Goal: Use online tool/utility: Utilize a website feature to perform a specific function

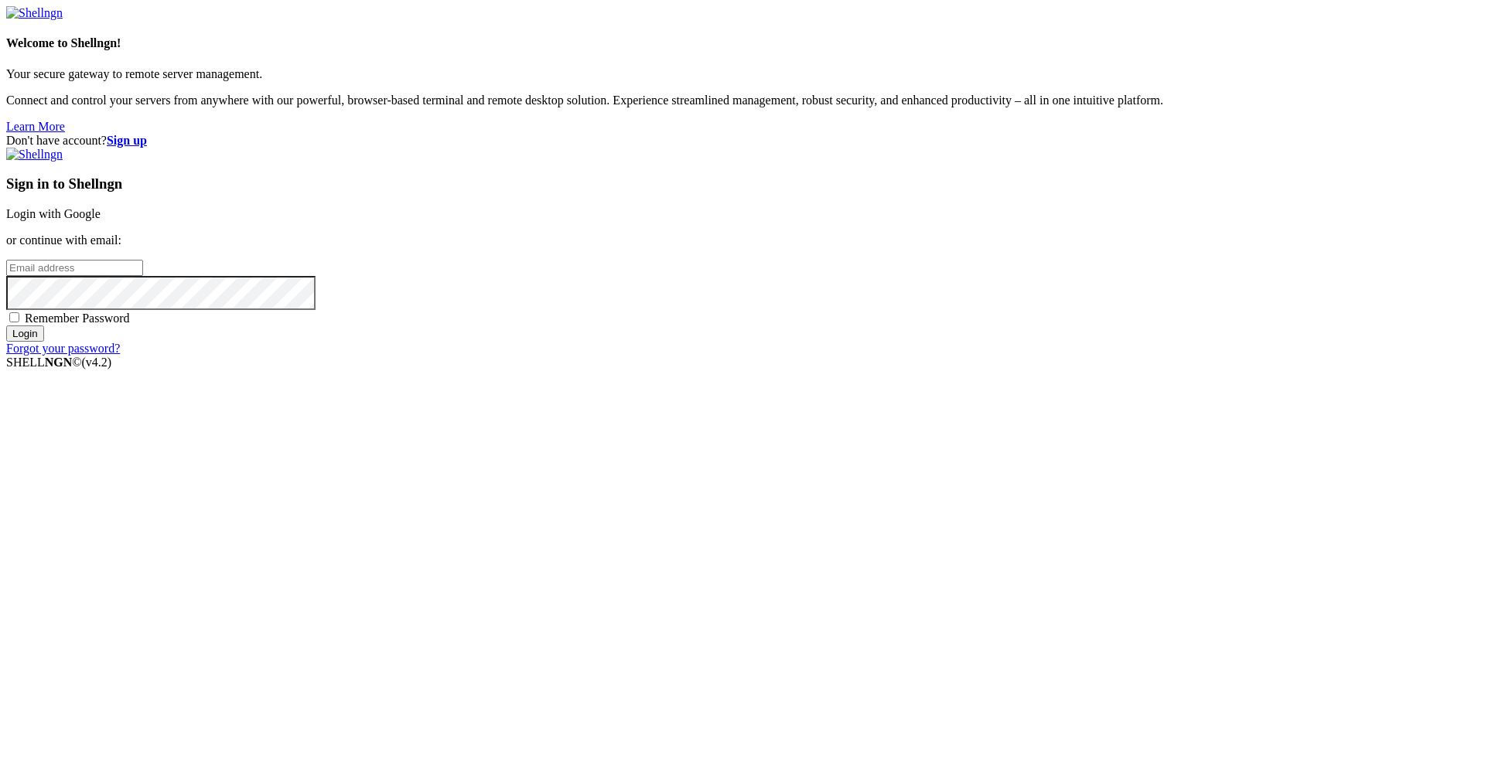
click at [101, 148] on link "Login with Google" at bounding box center [53, 213] width 94 height 13
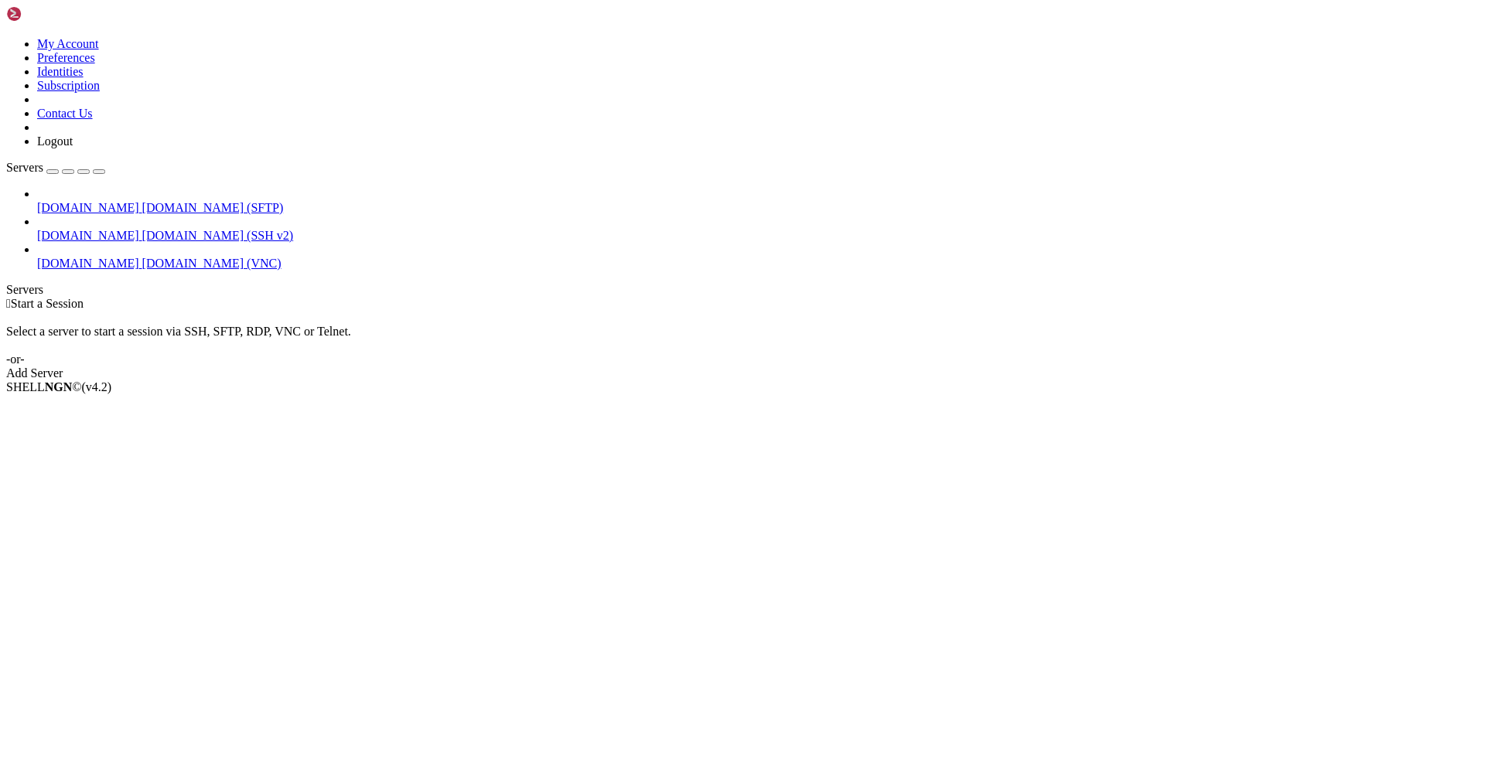
click at [53, 148] on span "[DOMAIN_NAME]" at bounding box center [88, 263] width 102 height 13
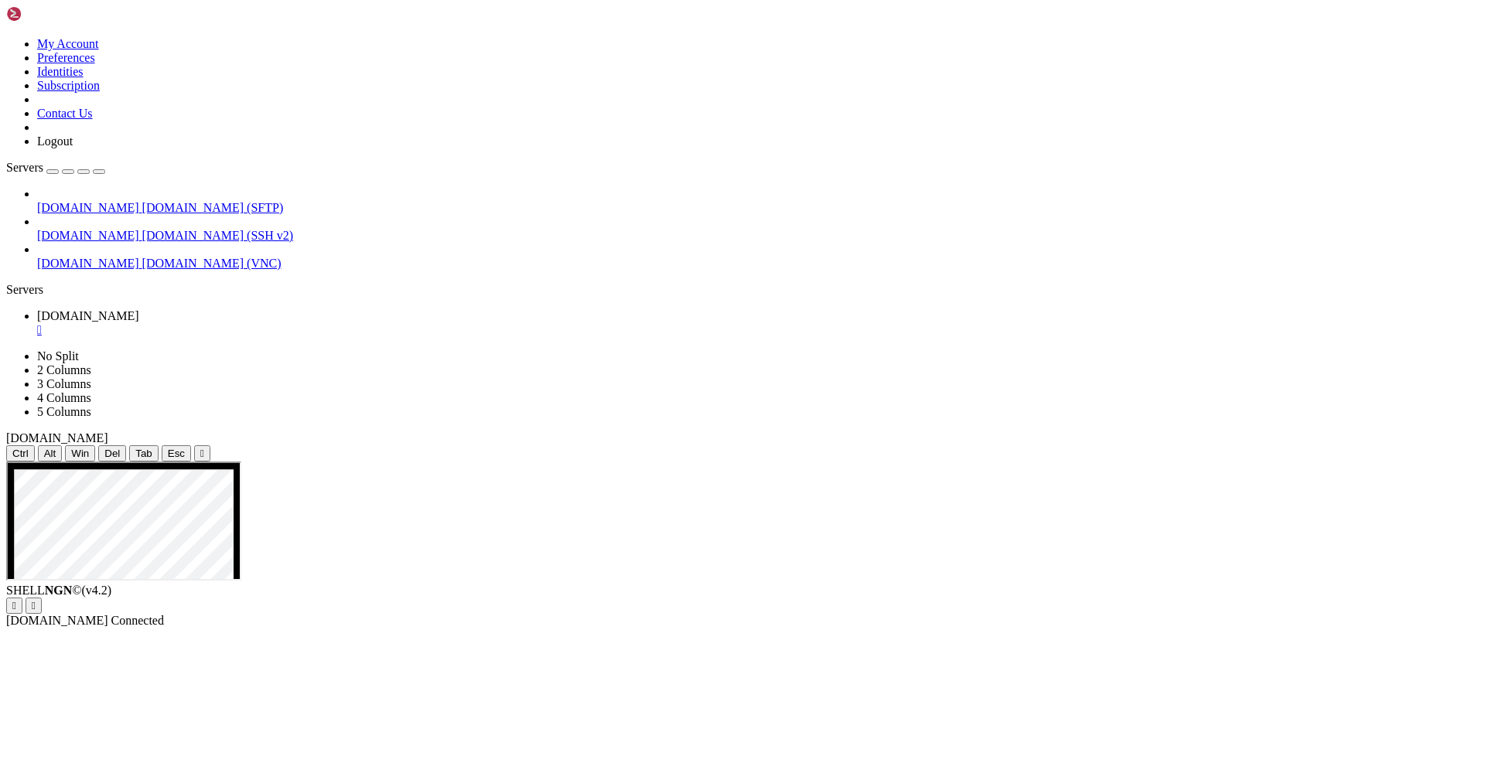
click at [204, 148] on div "" at bounding box center [202, 454] width 4 height 12
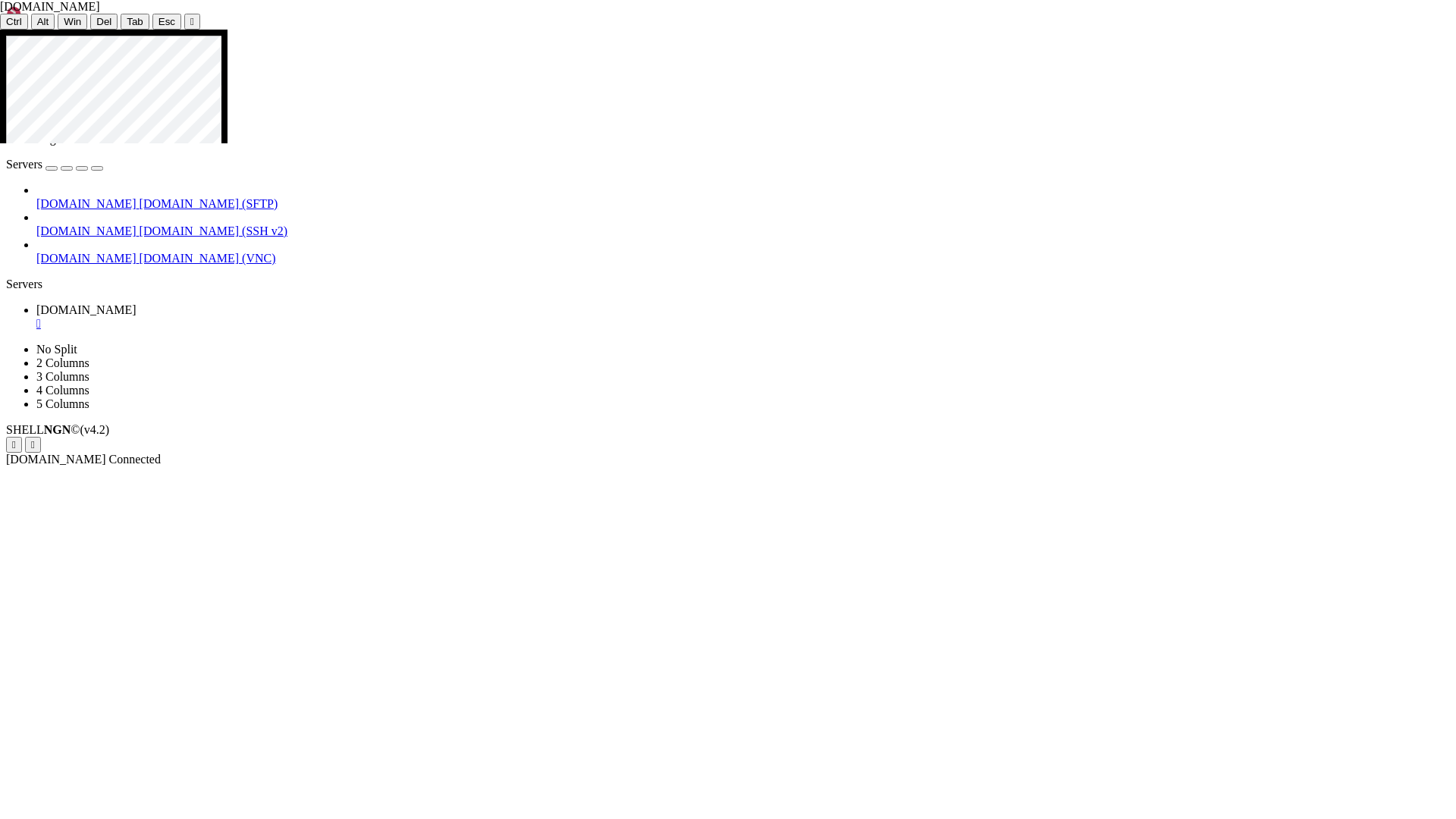
drag, startPoint x: 985, startPoint y: 649, endPoint x: 1108, endPoint y: 651, distance: 123.0
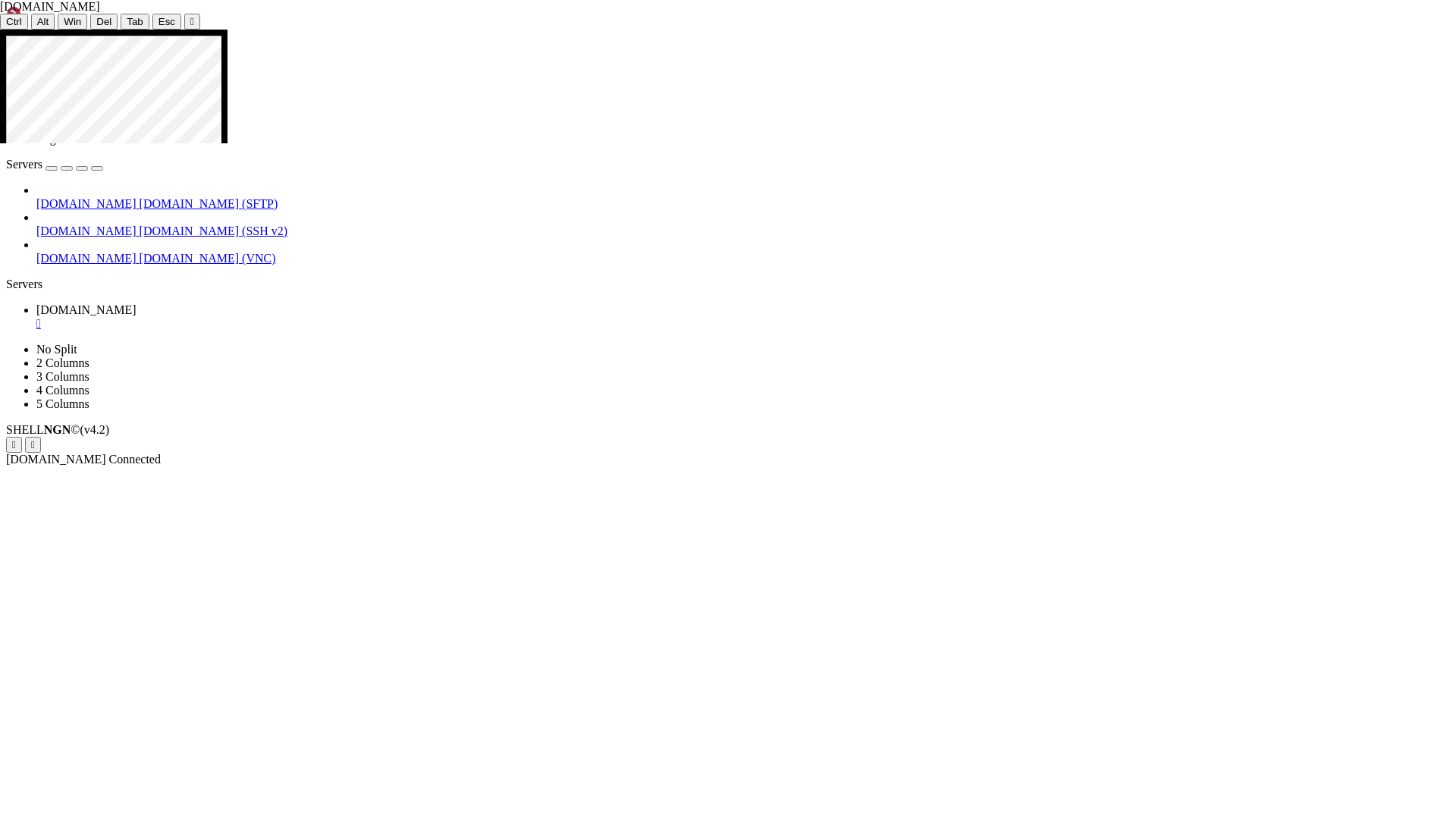
drag, startPoint x: 979, startPoint y: 651, endPoint x: 1362, endPoint y: 651, distance: 383.0
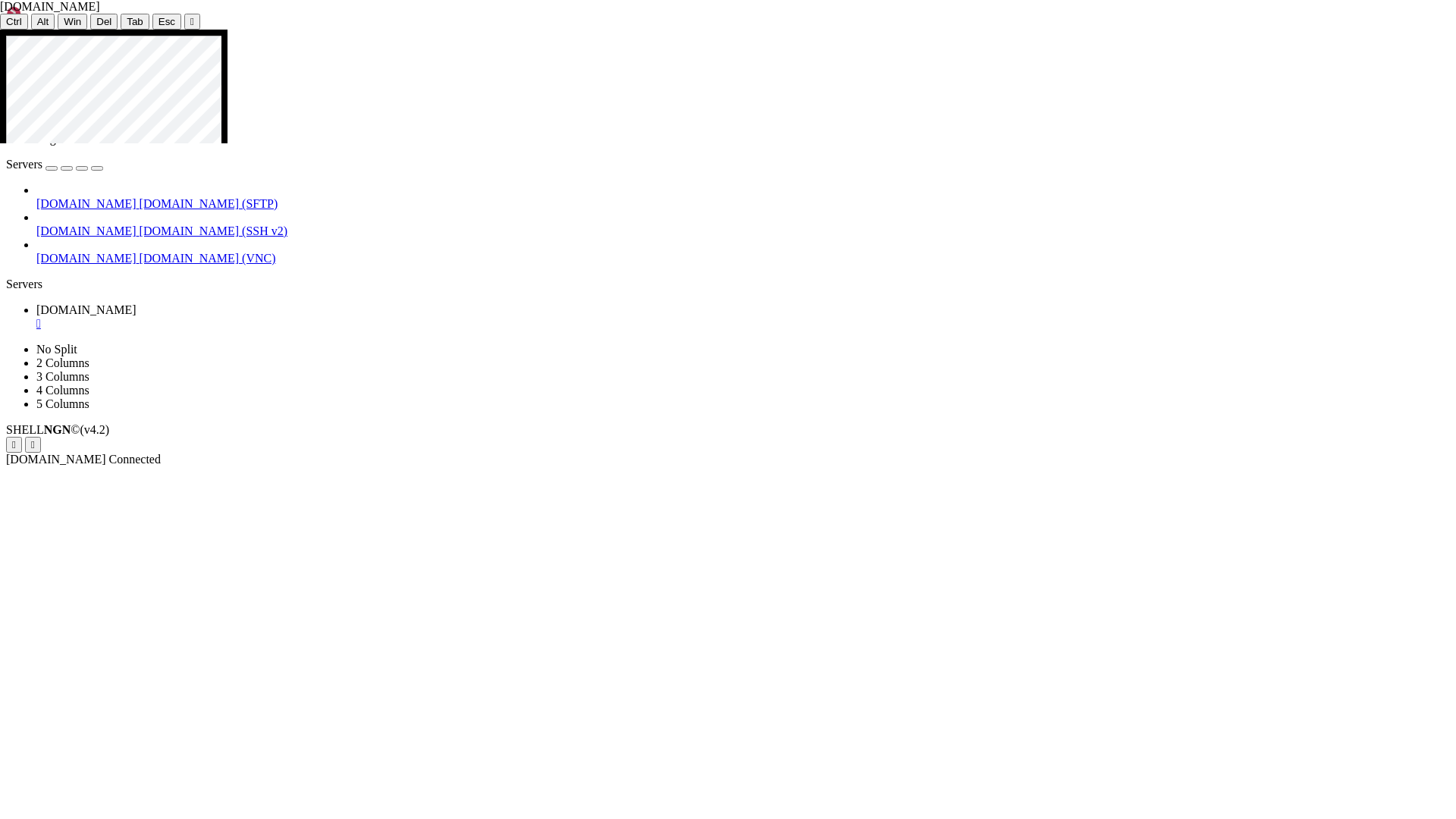
drag, startPoint x: 979, startPoint y: 668, endPoint x: 1051, endPoint y: 687, distance: 74.5
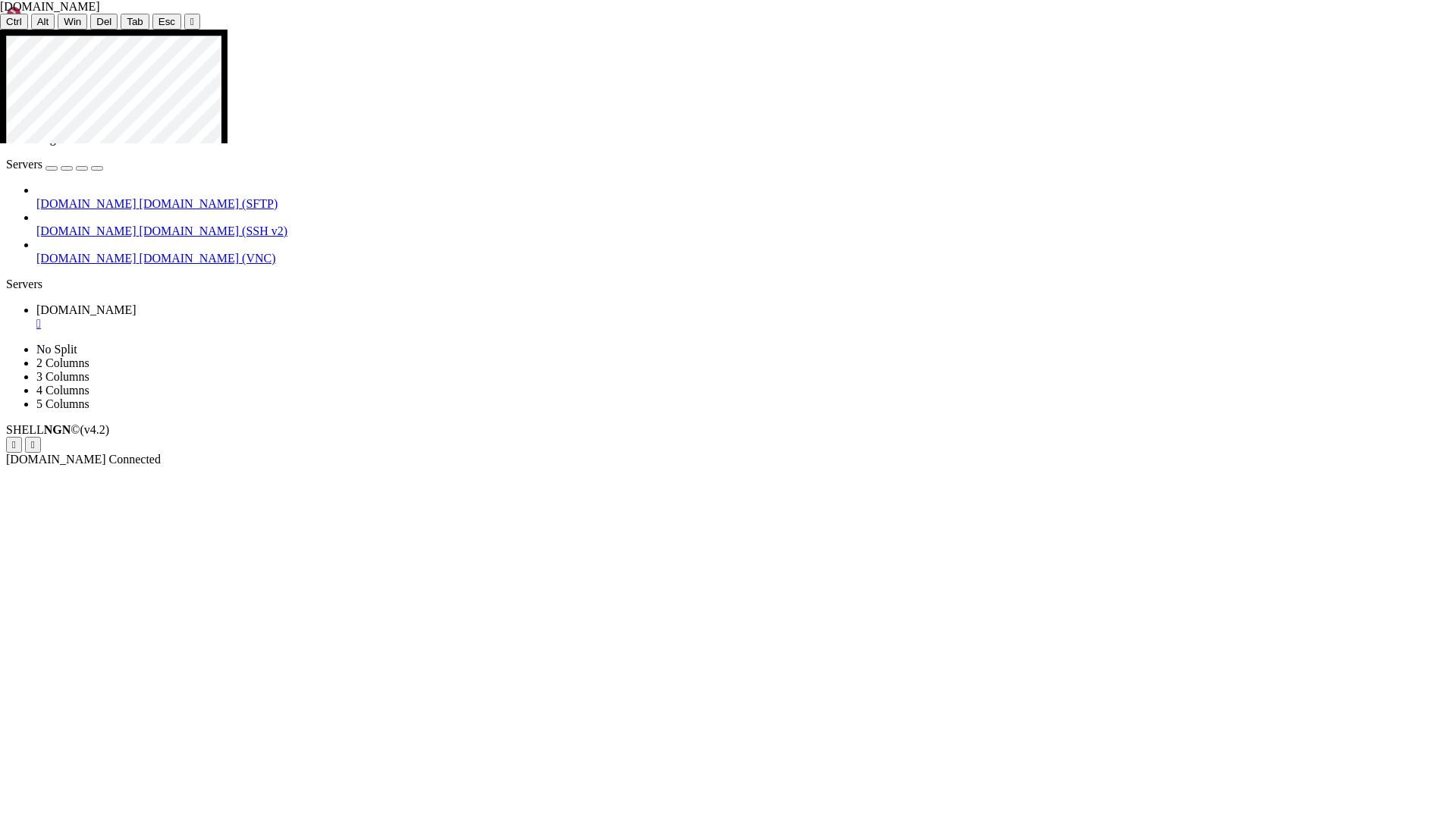
drag, startPoint x: 977, startPoint y: 647, endPoint x: 988, endPoint y: 647, distance: 11.0
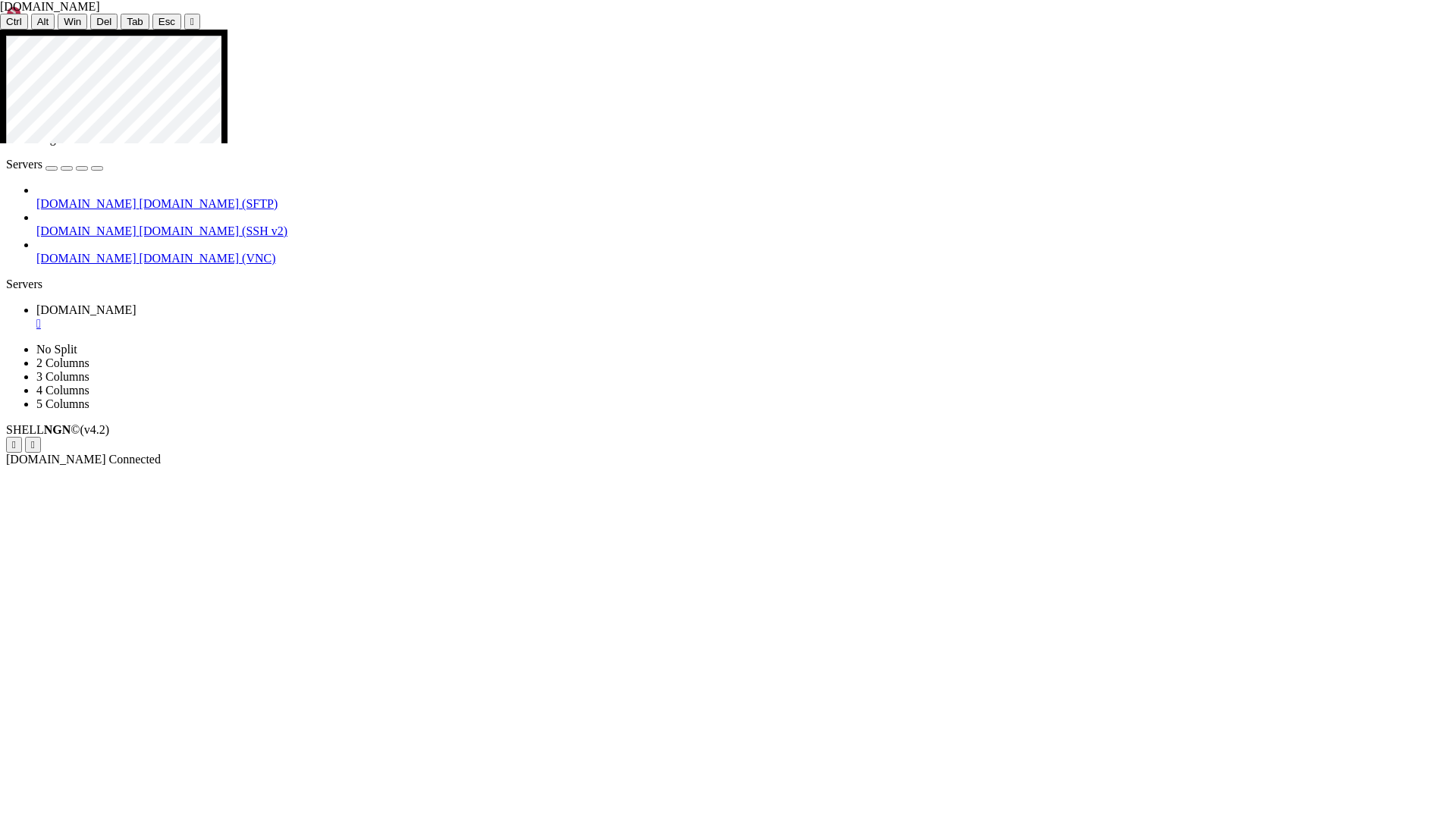
drag, startPoint x: 979, startPoint y: 626, endPoint x: 1037, endPoint y: 627, distance: 58.0
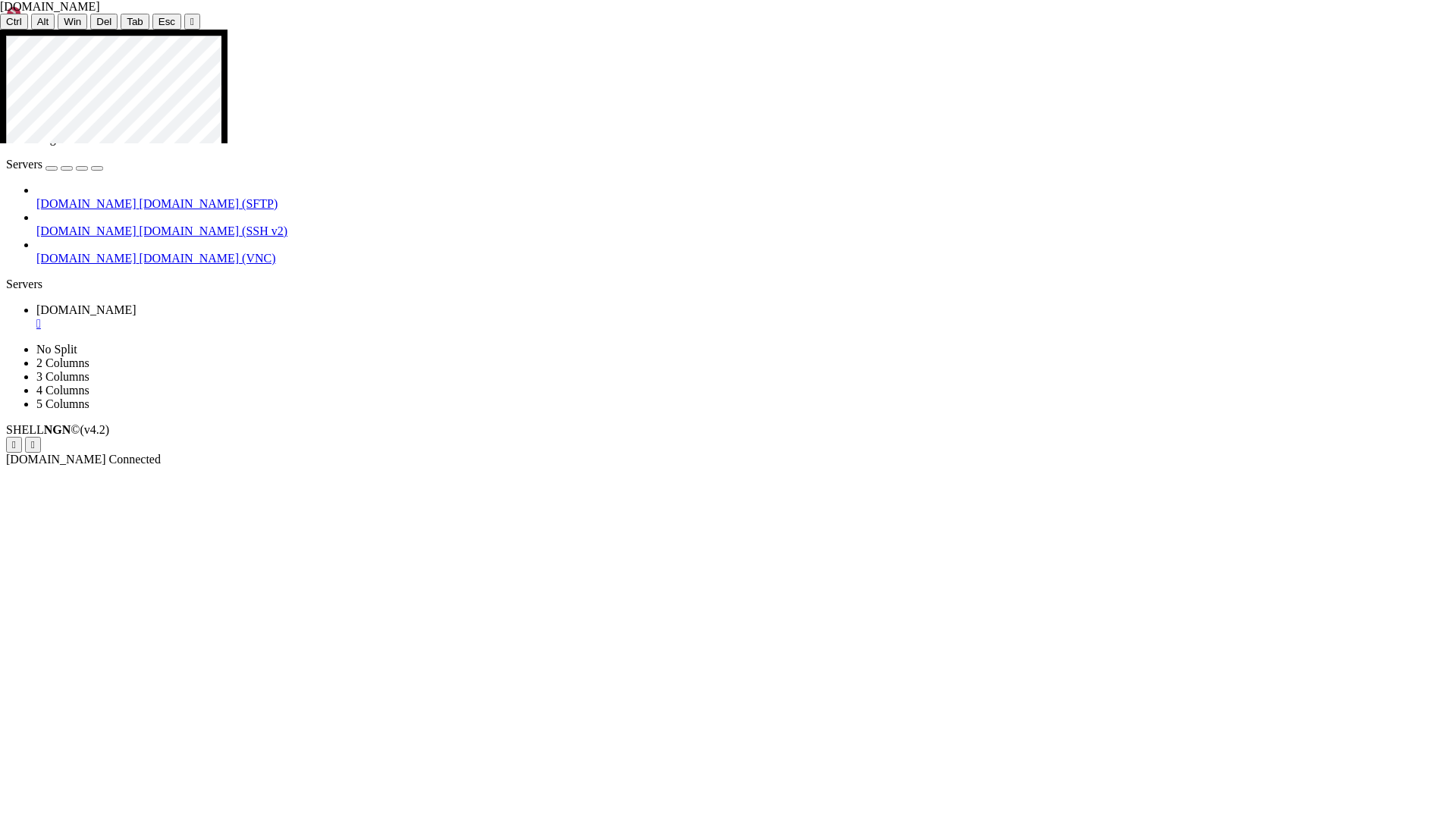
drag, startPoint x: 974, startPoint y: 663, endPoint x: 996, endPoint y: 662, distance: 22.0
drag, startPoint x: 964, startPoint y: 743, endPoint x: 1303, endPoint y: 742, distance: 339.0
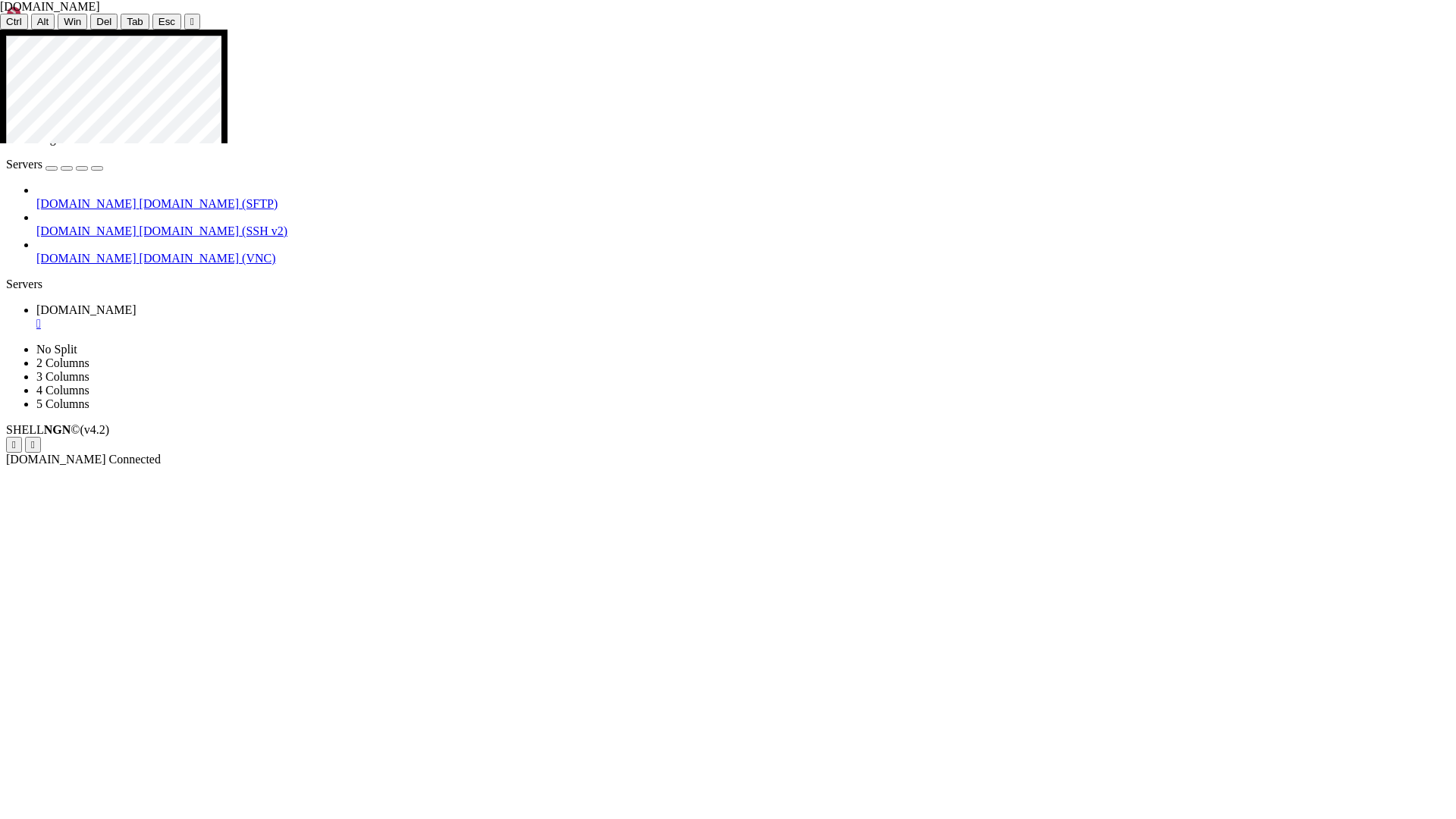
drag, startPoint x: 1184, startPoint y: 722, endPoint x: 1334, endPoint y: 724, distance: 150.0
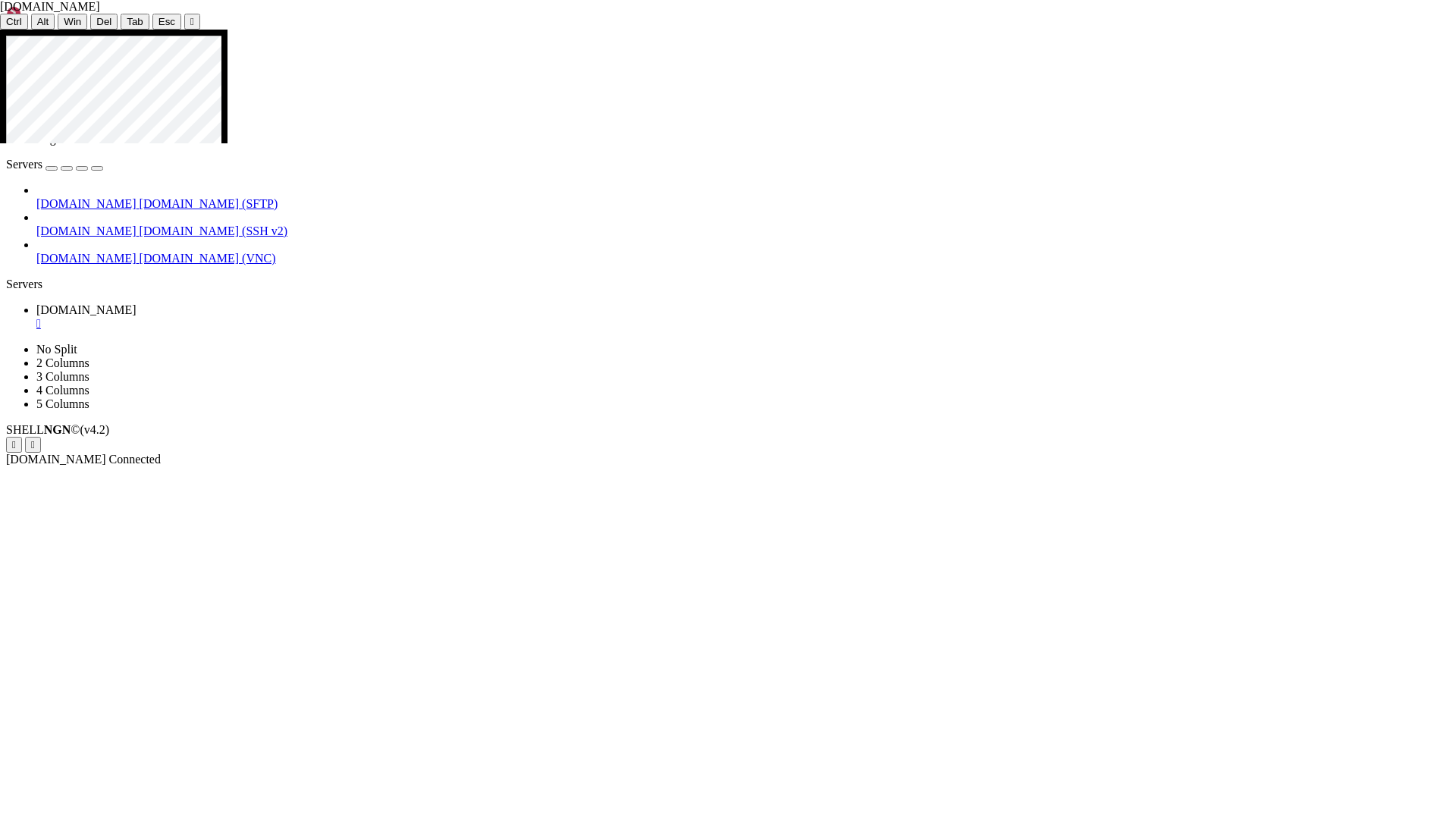
drag, startPoint x: 971, startPoint y: 613, endPoint x: 1372, endPoint y: 627, distance: 401.2
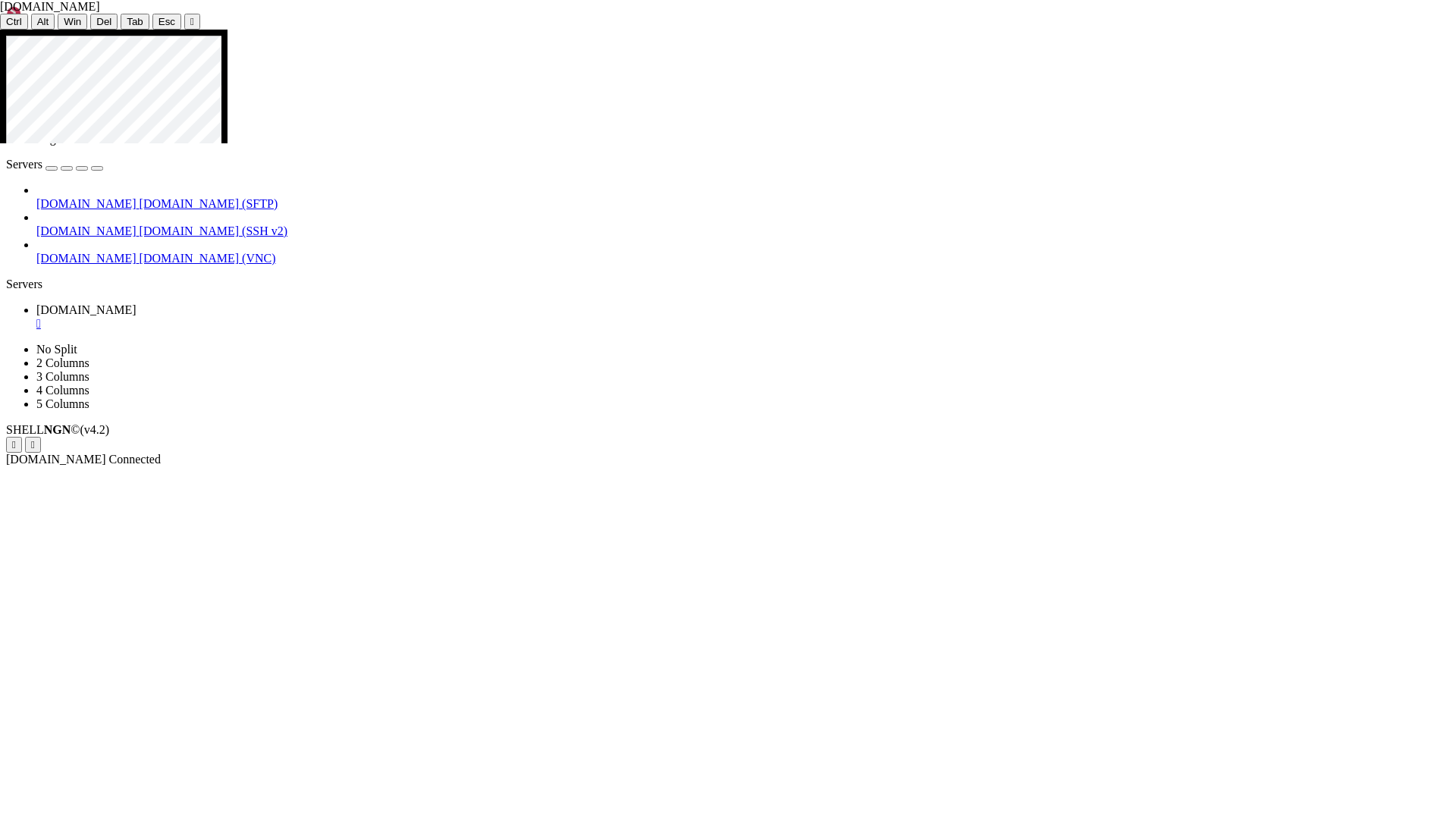
drag, startPoint x: 1372, startPoint y: 627, endPoint x: 1374, endPoint y: 617, distance: 10.2
drag, startPoint x: 1369, startPoint y: 617, endPoint x: 973, endPoint y: 617, distance: 396.0
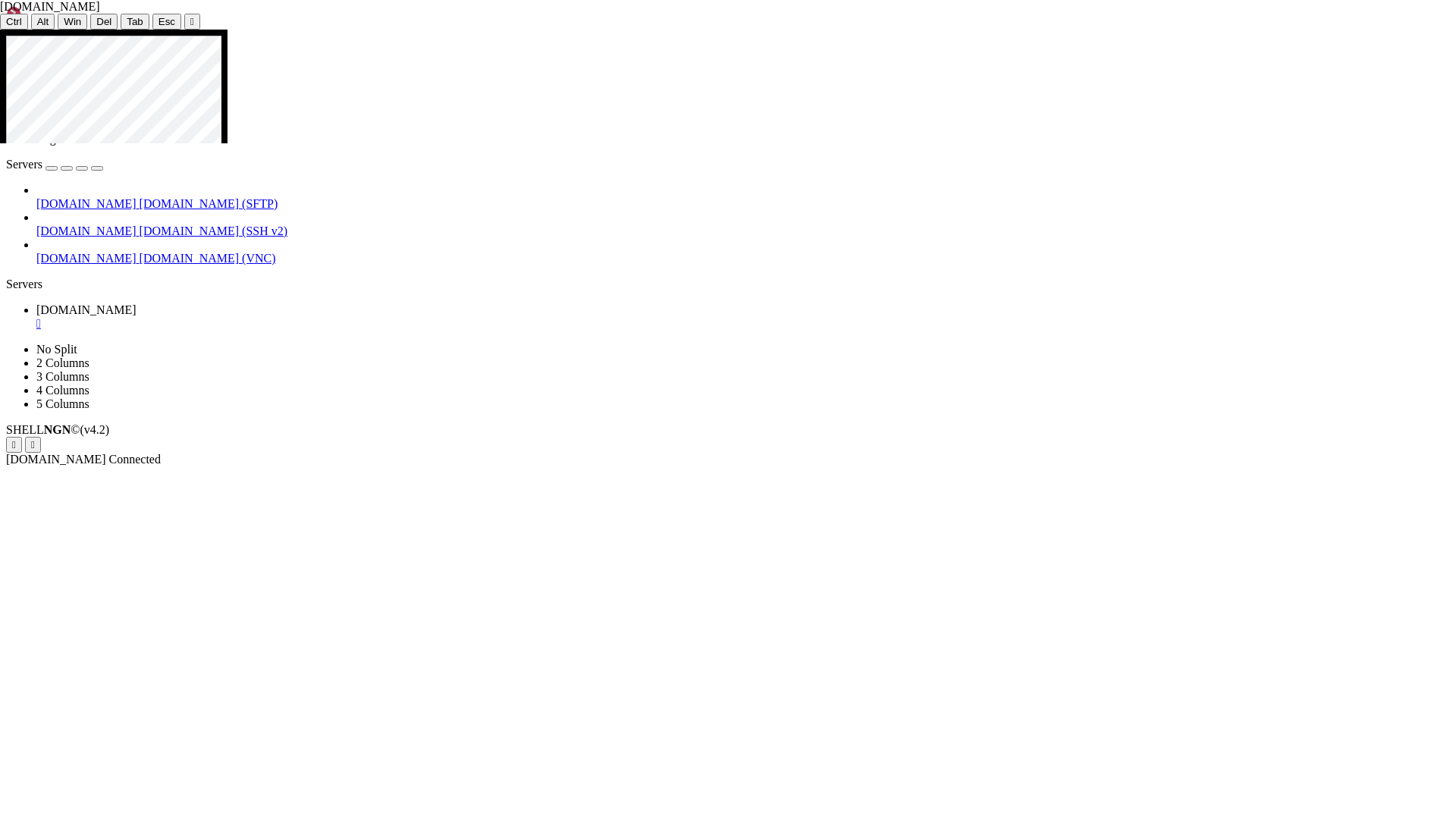
drag, startPoint x: 924, startPoint y: 472, endPoint x: 879, endPoint y: 469, distance: 45.1
drag, startPoint x: 962, startPoint y: 617, endPoint x: 868, endPoint y: 616, distance: 94.0
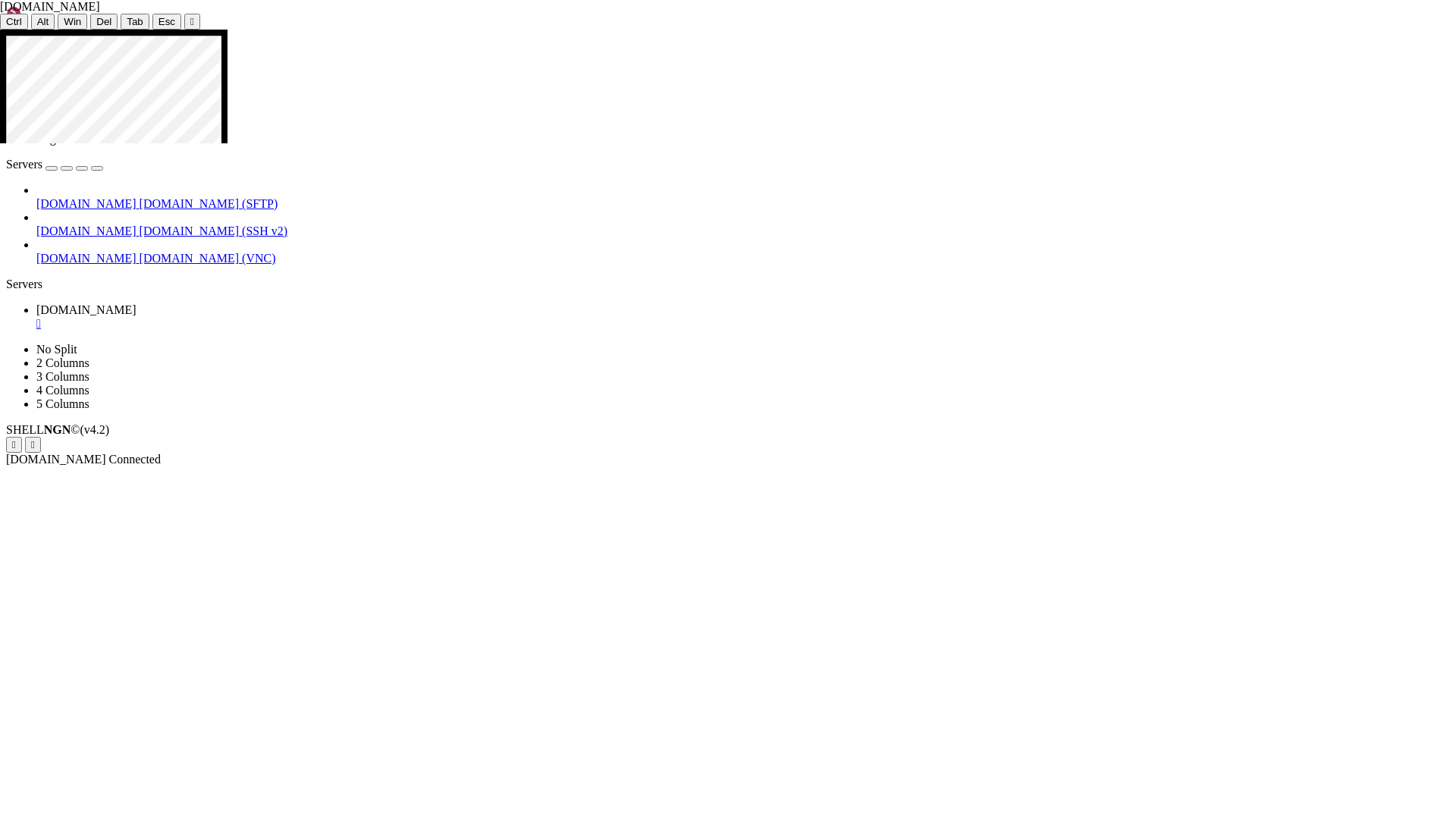
drag, startPoint x: 978, startPoint y: 597, endPoint x: 887, endPoint y: 598, distance: 91.0
